Goal: Task Accomplishment & Management: Use online tool/utility

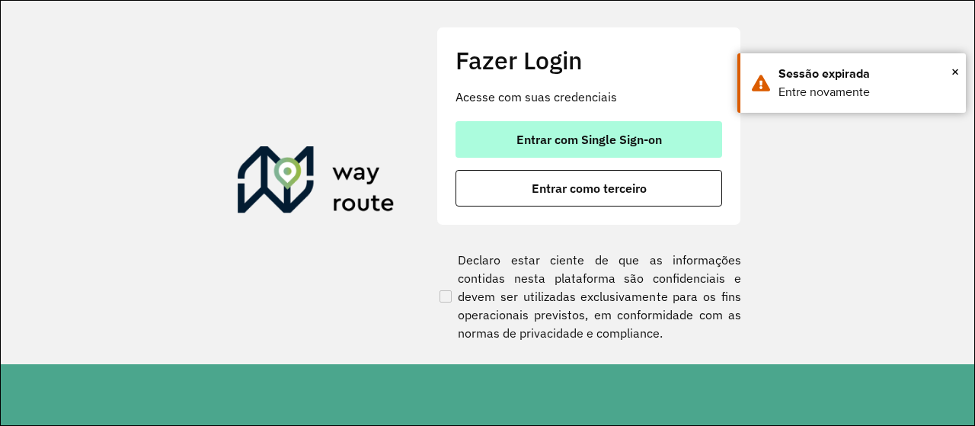
click at [597, 142] on span "Entrar com Single Sign-on" at bounding box center [588, 139] width 145 height 12
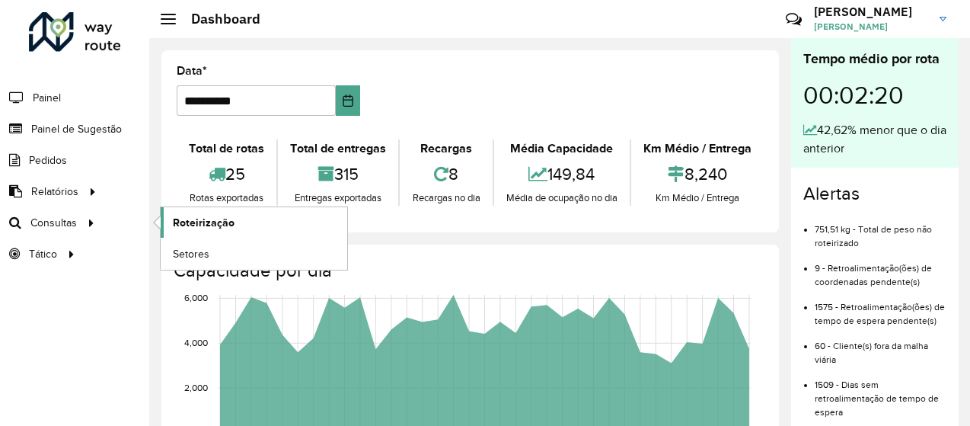
click at [212, 218] on span "Roteirização" at bounding box center [204, 223] width 62 height 16
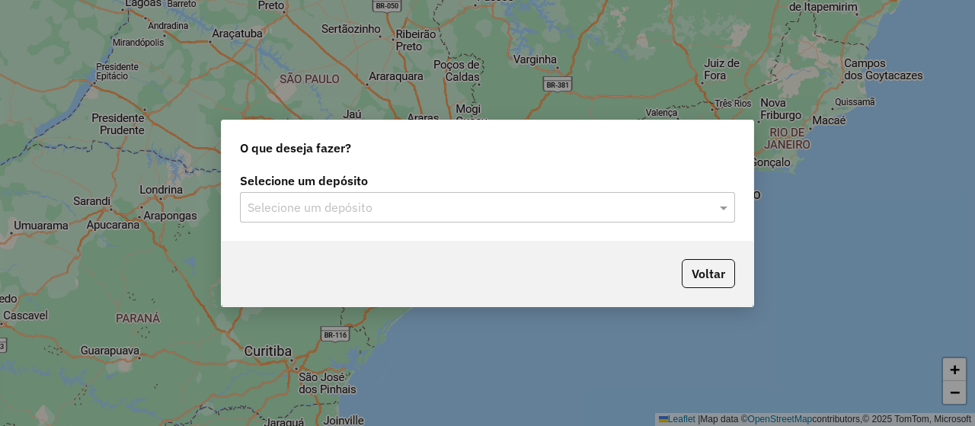
click at [572, 194] on div "Selecione um depósito" at bounding box center [487, 207] width 495 height 30
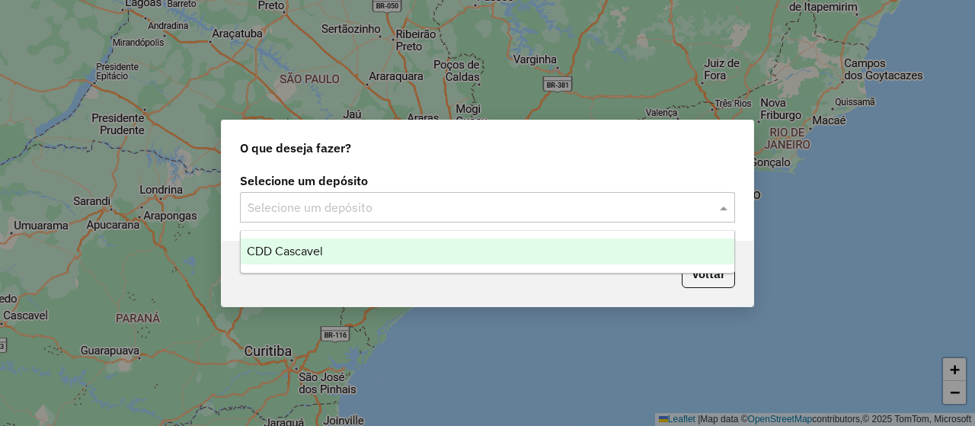
click at [361, 247] on div "CDD Cascavel" at bounding box center [487, 251] width 493 height 26
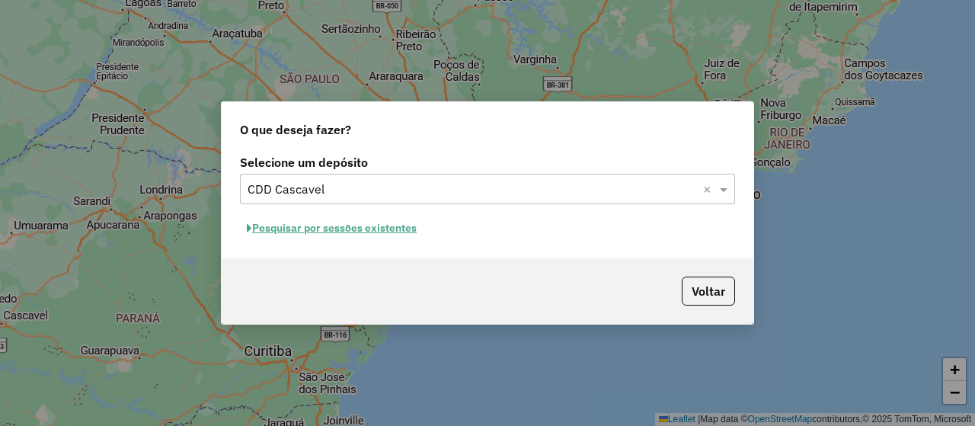
click at [352, 231] on button "Pesquisar por sessões existentes" at bounding box center [332, 228] width 184 height 24
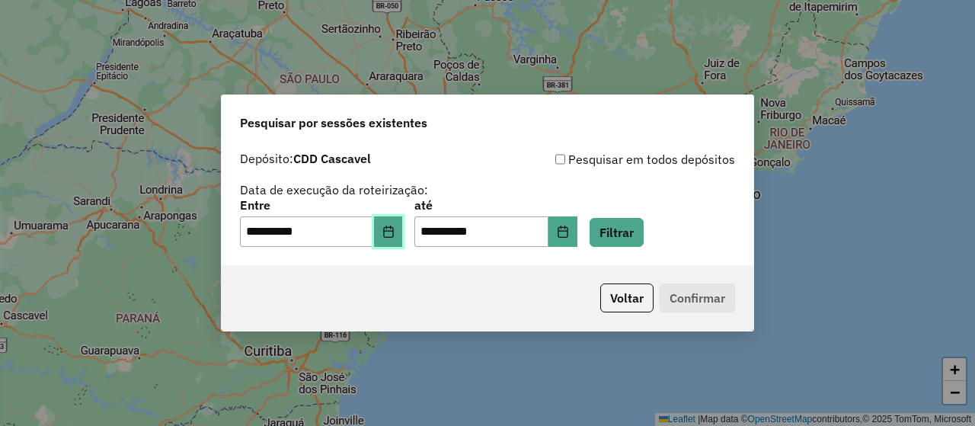
click at [394, 228] on icon "Choose Date" at bounding box center [388, 231] width 12 height 12
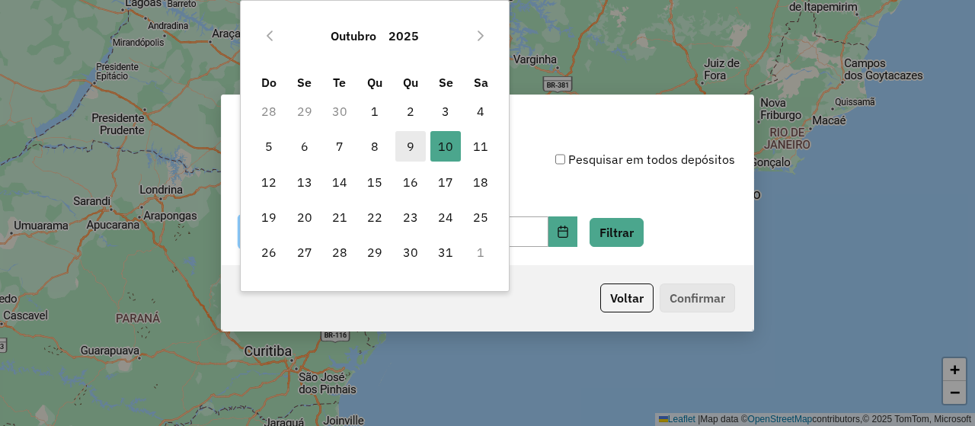
click at [421, 144] on span "9" at bounding box center [410, 146] width 30 height 30
type input "**********"
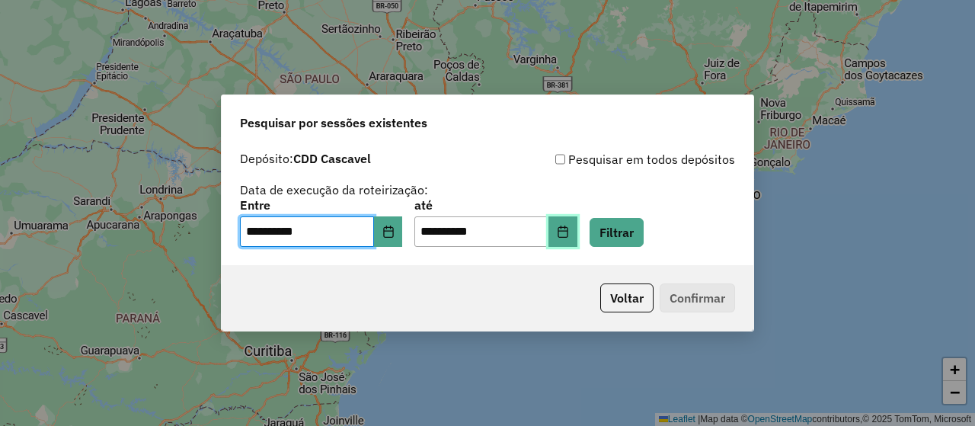
click at [571, 231] on button "Choose Date" at bounding box center [562, 231] width 29 height 30
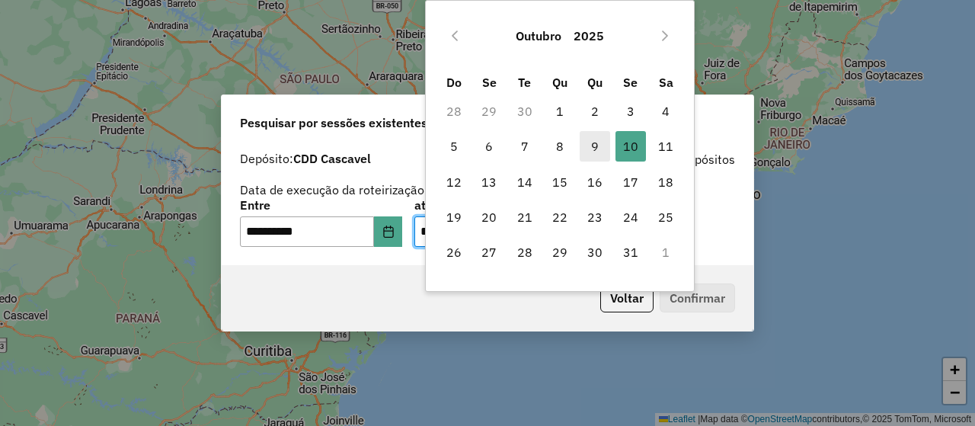
click at [592, 142] on span "9" at bounding box center [595, 146] width 30 height 30
type input "**********"
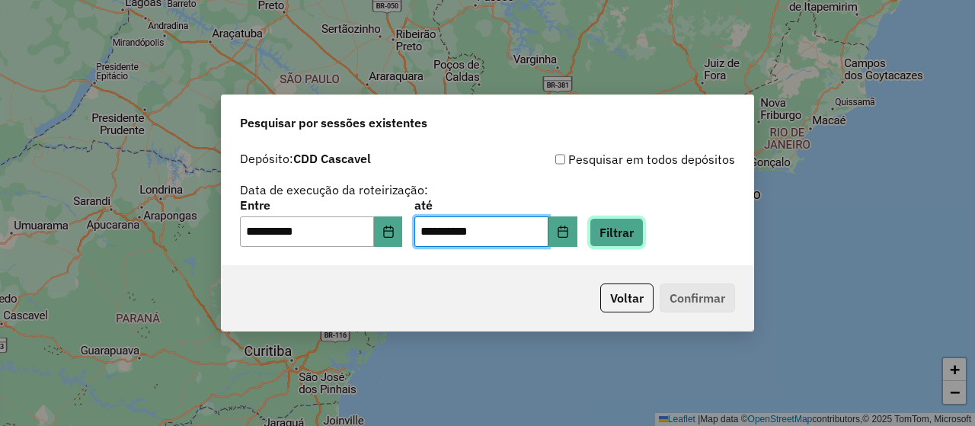
click at [643, 232] on button "Filtrar" at bounding box center [616, 232] width 54 height 29
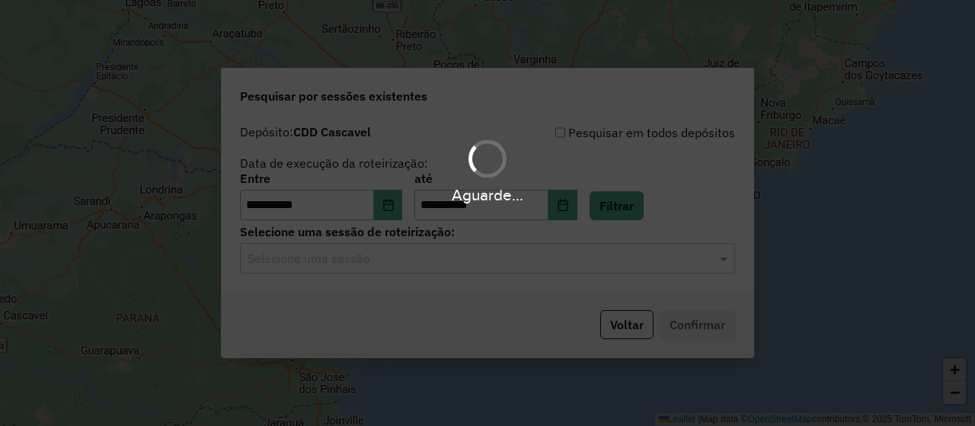
click at [369, 268] on div "Selecione uma sessão" at bounding box center [487, 258] width 495 height 30
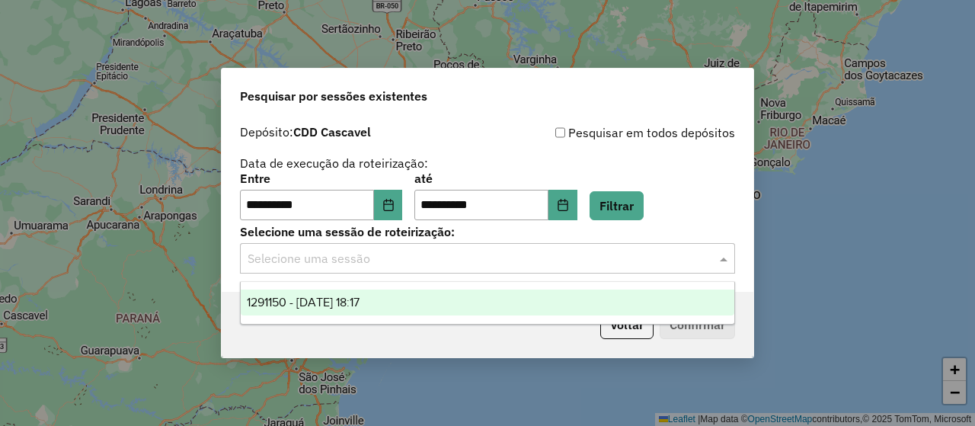
click at [375, 286] on ng-dropdown-panel "1291150 - [DATE] 18:17" at bounding box center [487, 302] width 494 height 43
click at [381, 293] on div "1291150 - [DATE] 18:17" at bounding box center [487, 302] width 493 height 26
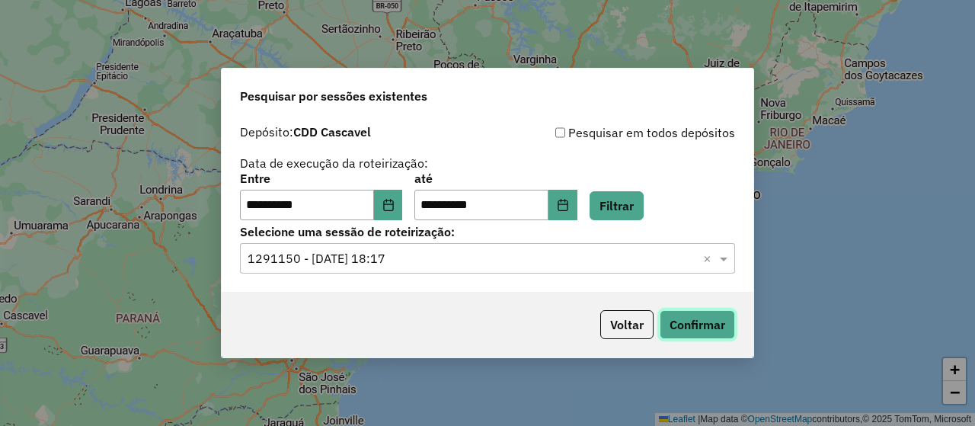
click at [664, 321] on button "Confirmar" at bounding box center [696, 324] width 75 height 29
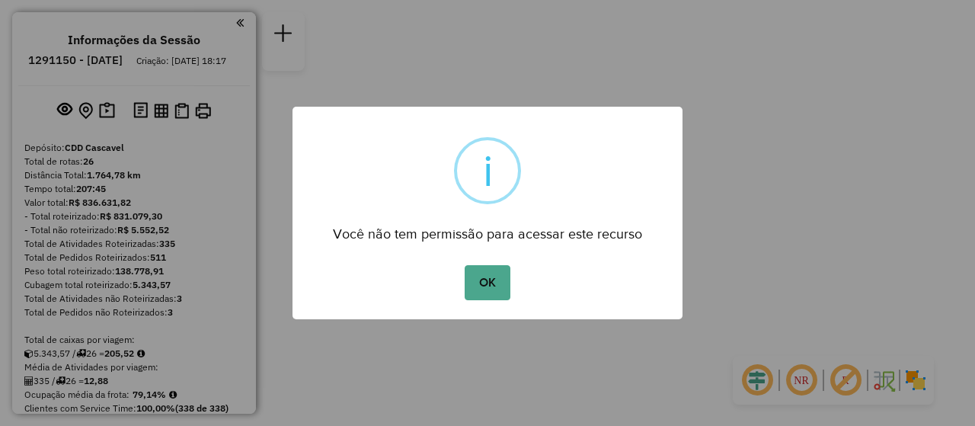
click at [493, 284] on button "OK" at bounding box center [487, 282] width 45 height 35
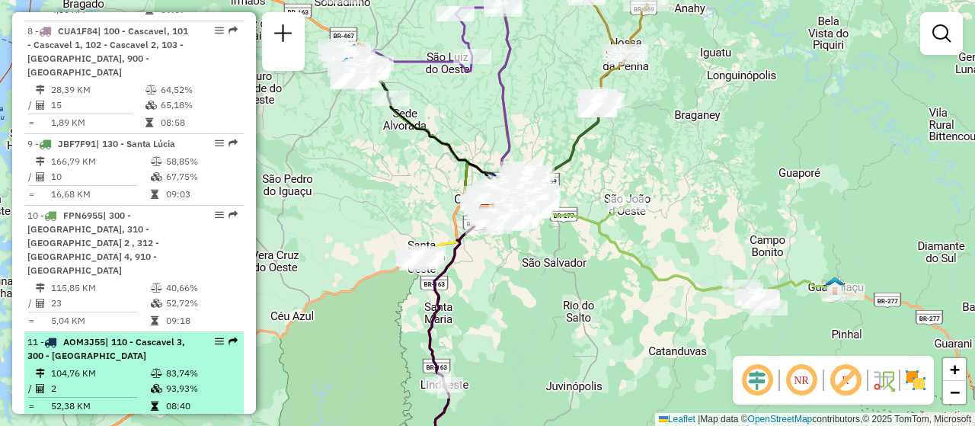
scroll to position [1447, 0]
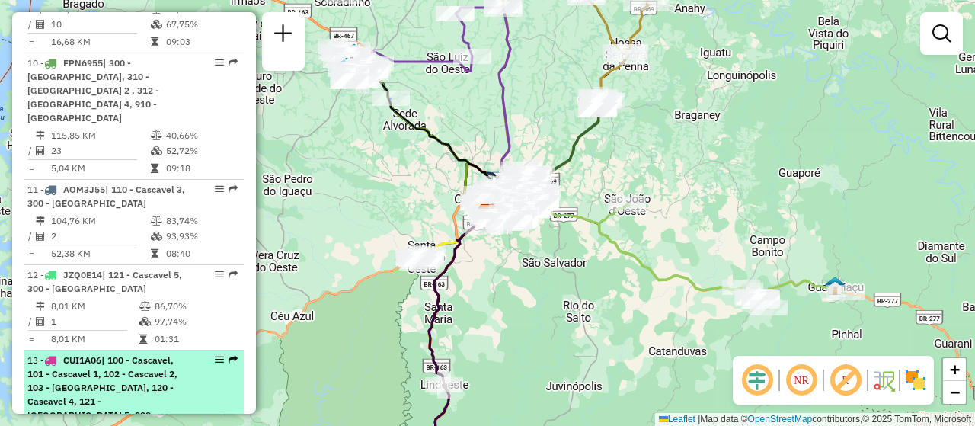
click at [119, 353] on div "13 - CUI1A06 | 100 - Cascavel, 101 - Cascavel 1, 102 - Cascavel 2, 103 - Cascav…" at bounding box center [107, 394] width 161 height 82
select select "**********"
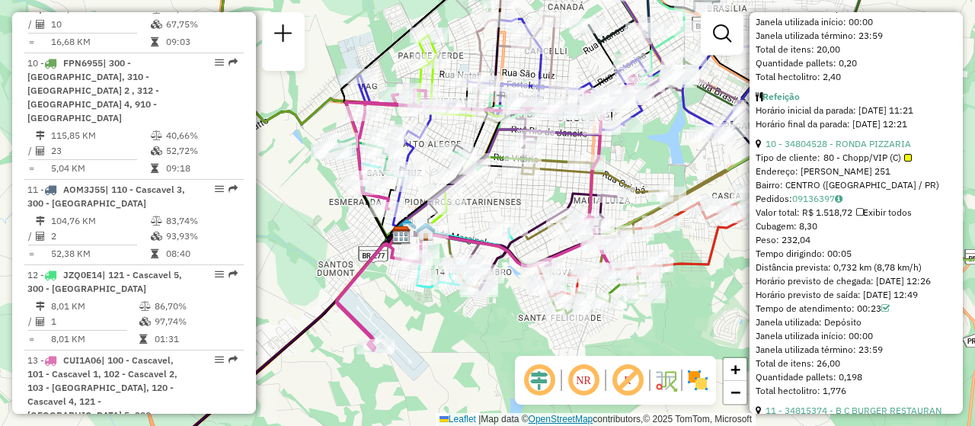
scroll to position [3046, 0]
